Goal: Task Accomplishment & Management: Use online tool/utility

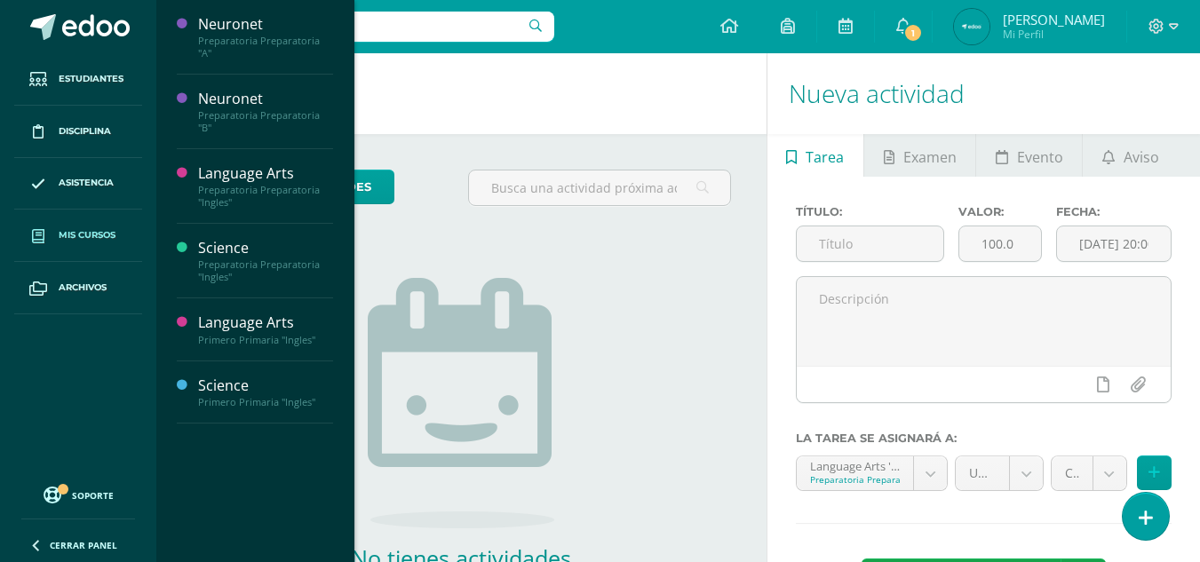
click at [80, 239] on span "Mis cursos" at bounding box center [87, 235] width 57 height 14
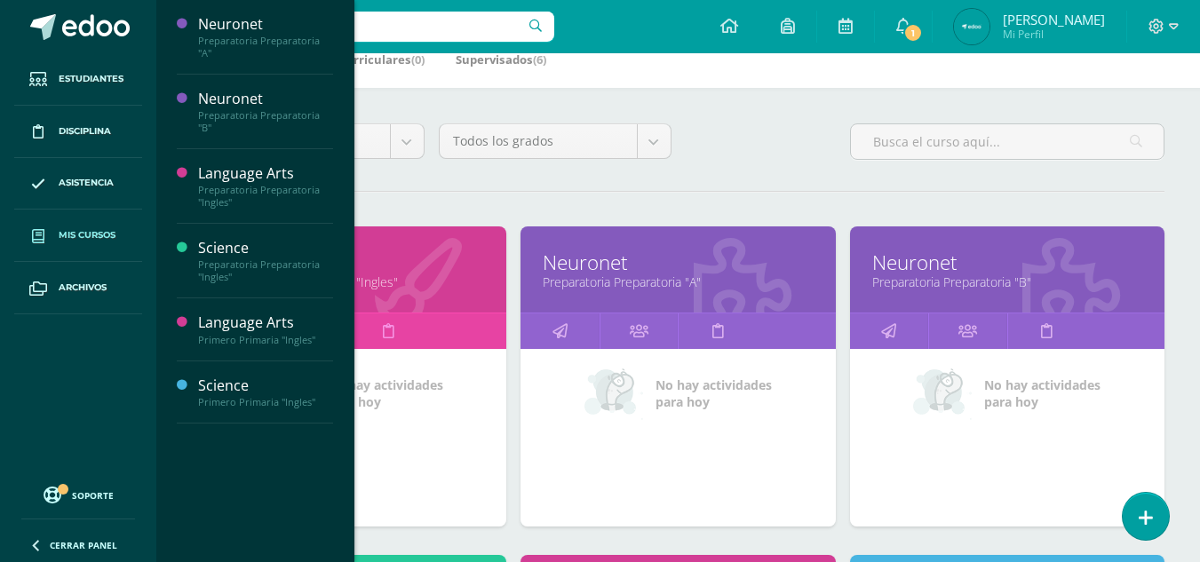
scroll to position [107, 0]
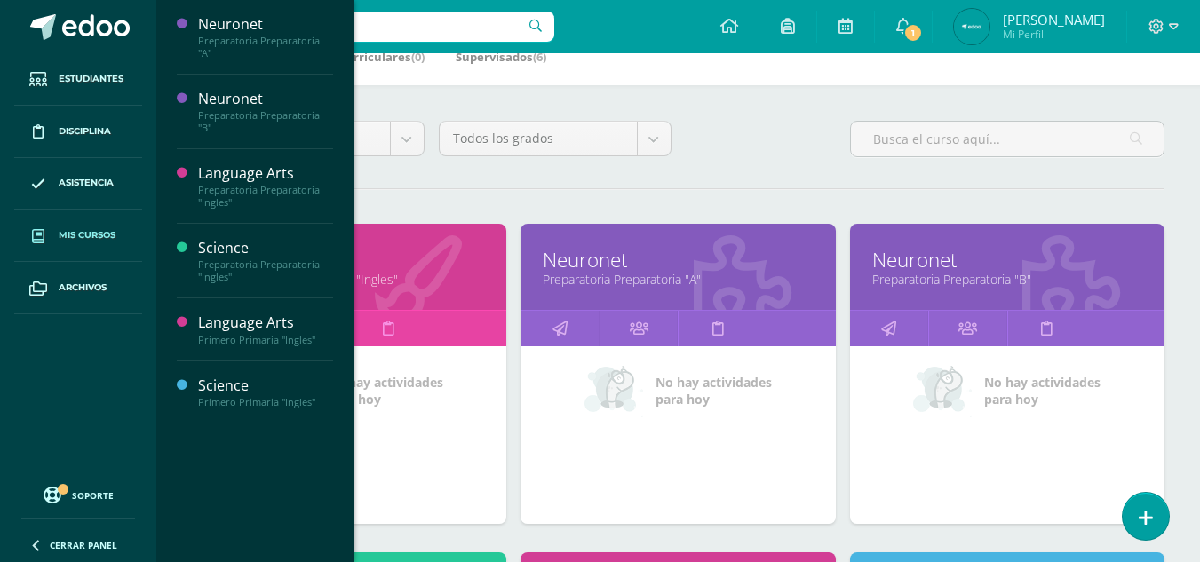
click at [445, 193] on div "Todos los niveles Todos los niveles [Template semestral] Nursery Tots Preprimar…" at bounding box center [678, 542] width 1044 height 914
click at [49, 403] on ul "Estudiantes Disciplina Asistencia Mis cursos Archivos" at bounding box center [78, 263] width 156 height 420
click at [490, 176] on div "Todos los niveles Todos los niveles [Template semestral] Nursery Tots Preprimar…" at bounding box center [678, 542] width 1044 height 914
click at [91, 452] on ul "Estudiantes Disciplina Asistencia Mis cursos Archivos" at bounding box center [78, 263] width 156 height 420
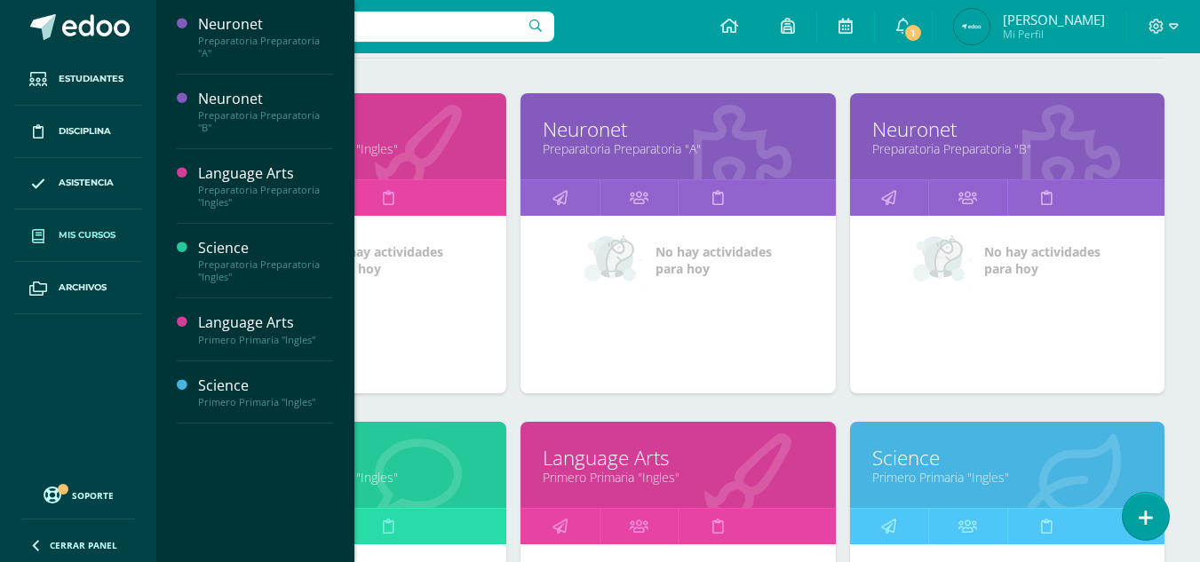
scroll to position [239, 0]
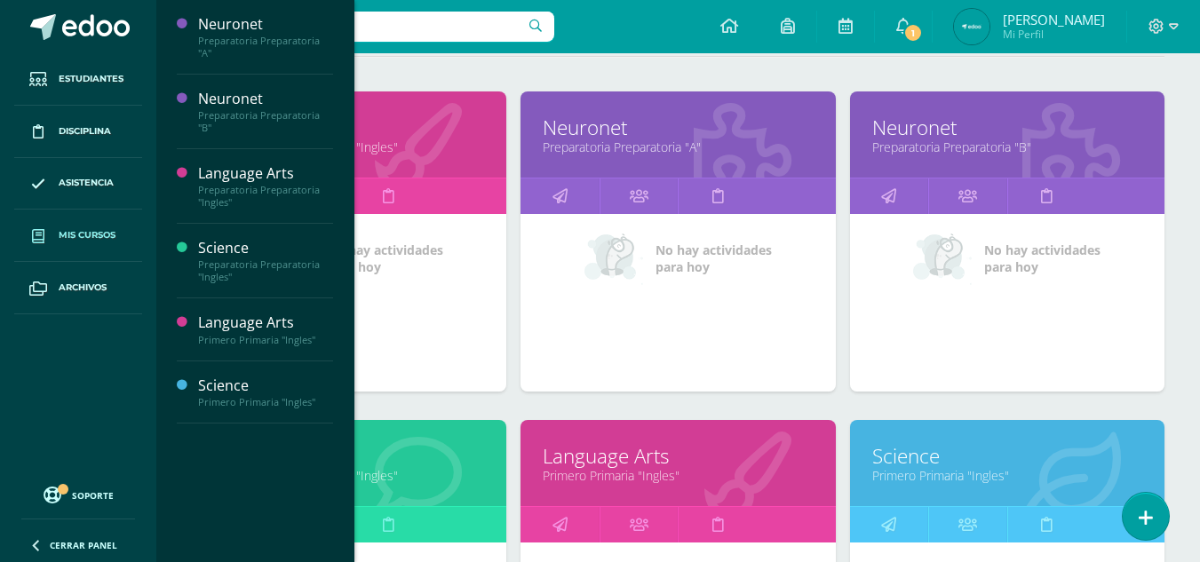
click at [432, 118] on link "Language Arts" at bounding box center [349, 128] width 270 height 28
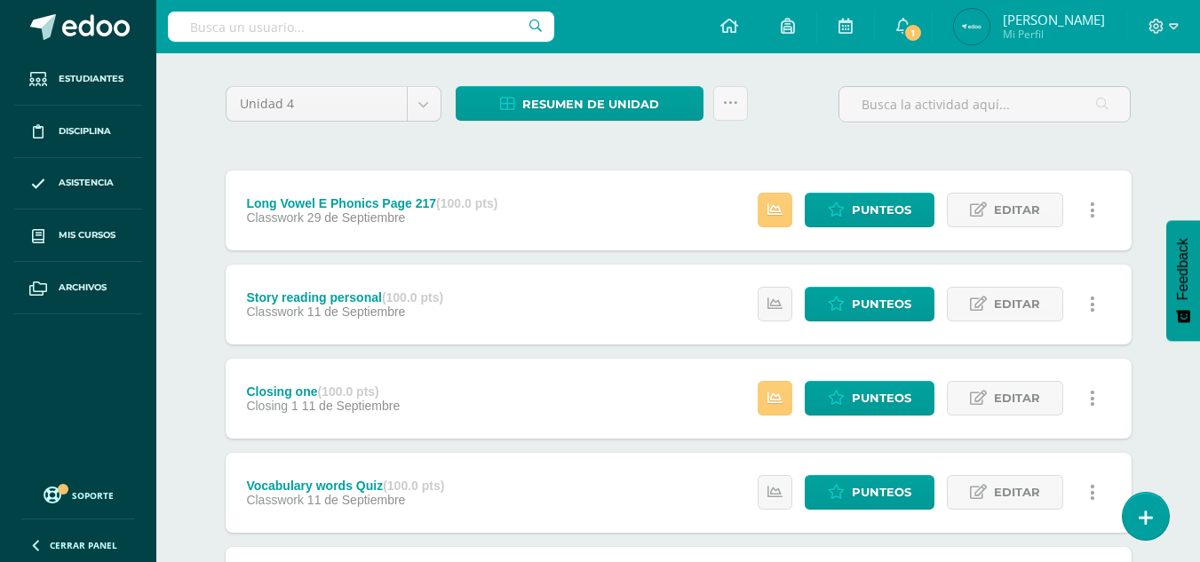
scroll to position [128, 0]
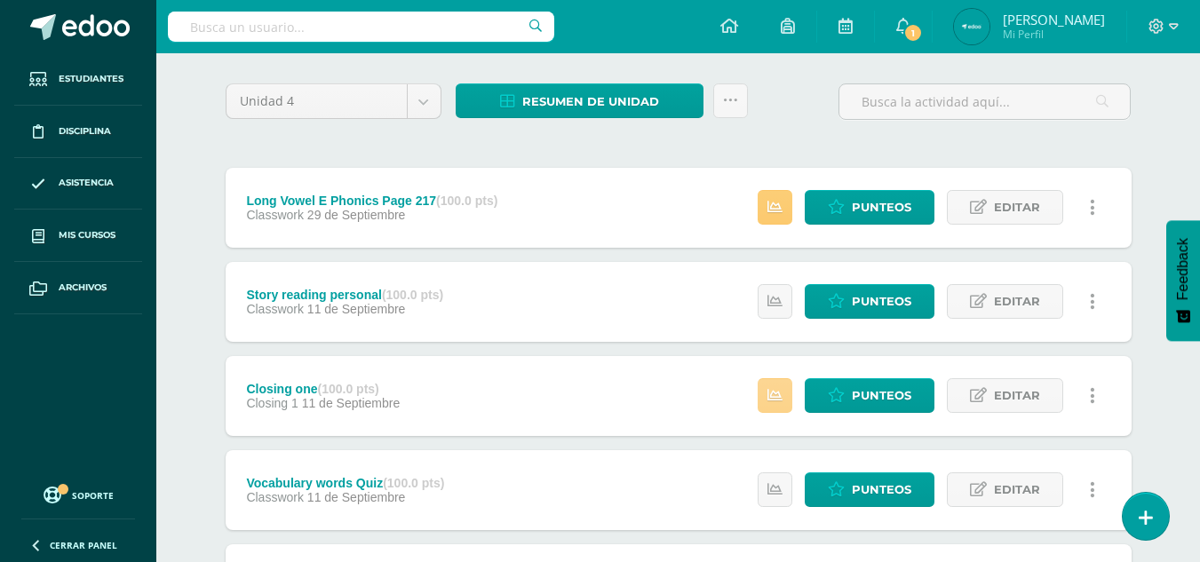
click at [791, 399] on link at bounding box center [775, 395] width 35 height 35
click at [671, 398] on div "Closing one (100.0 pts) Closing 1 11 de Septiembre Punteos Editar Historial de …" at bounding box center [679, 396] width 906 height 80
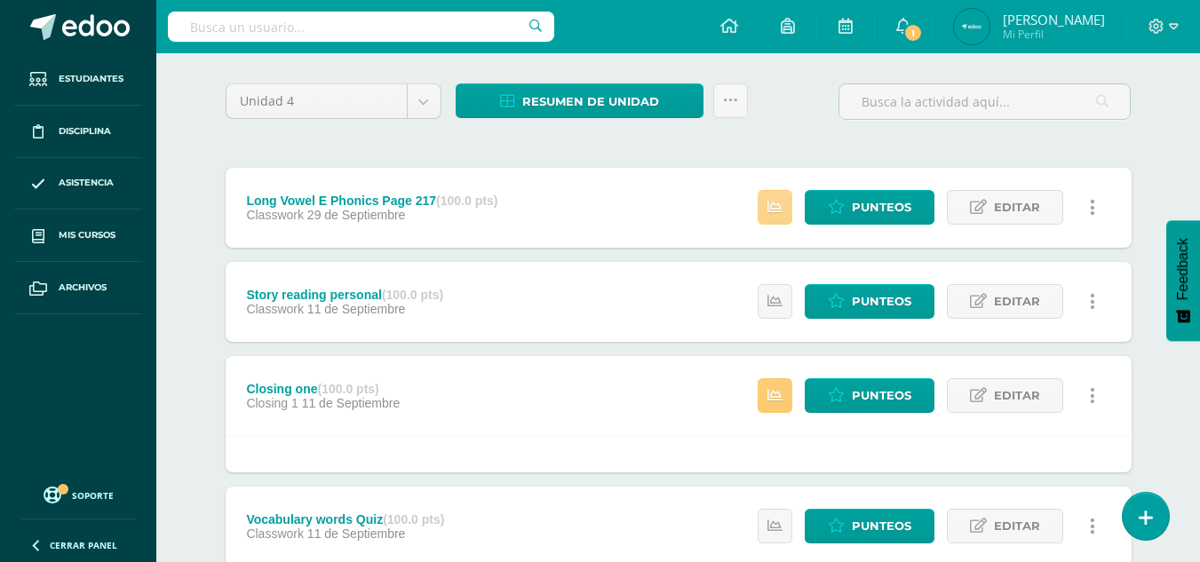
click at [785, 215] on link at bounding box center [775, 207] width 35 height 35
click at [882, 199] on span "Punteos" at bounding box center [882, 207] width 60 height 33
click at [874, 210] on span "Punteos" at bounding box center [882, 207] width 60 height 33
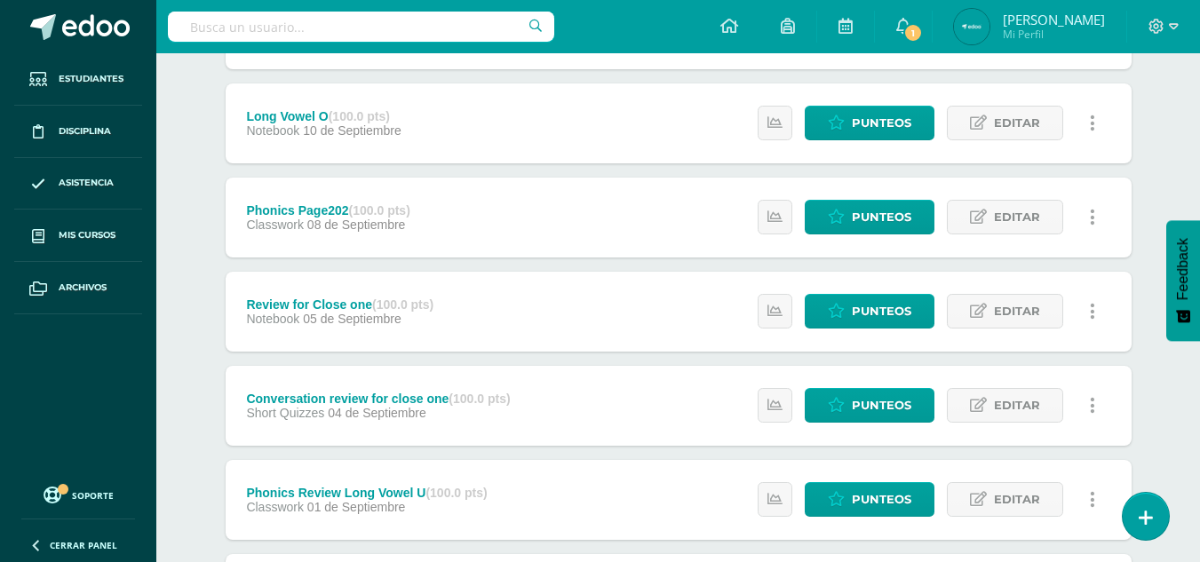
scroll to position [641, 0]
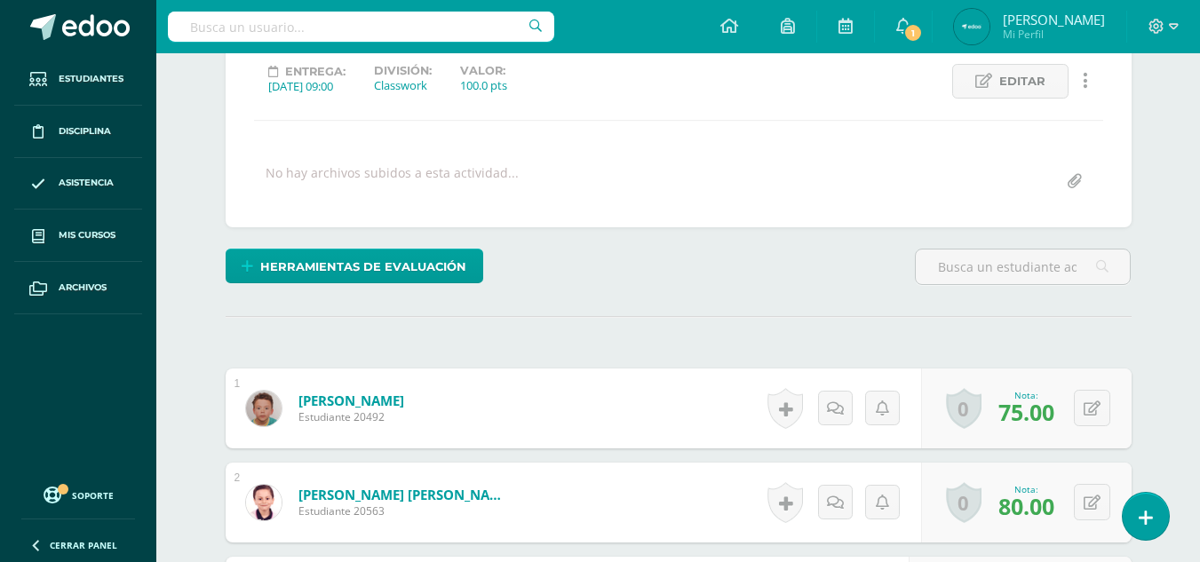
scroll to position [250, 0]
